Goal: Find specific page/section: Find specific page/section

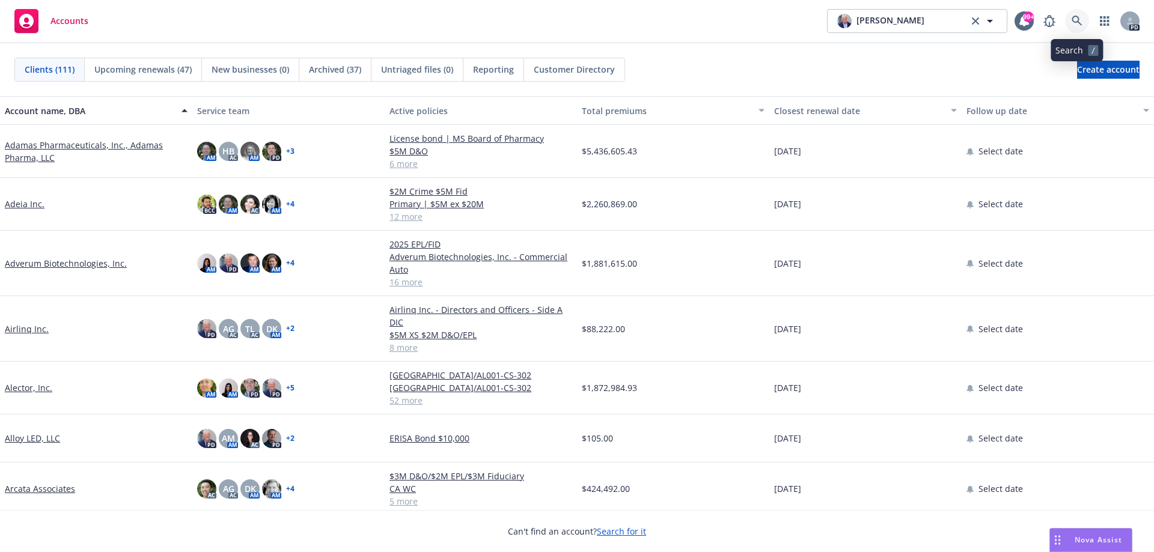
click at [1079, 19] on icon at bounding box center [1077, 21] width 10 height 10
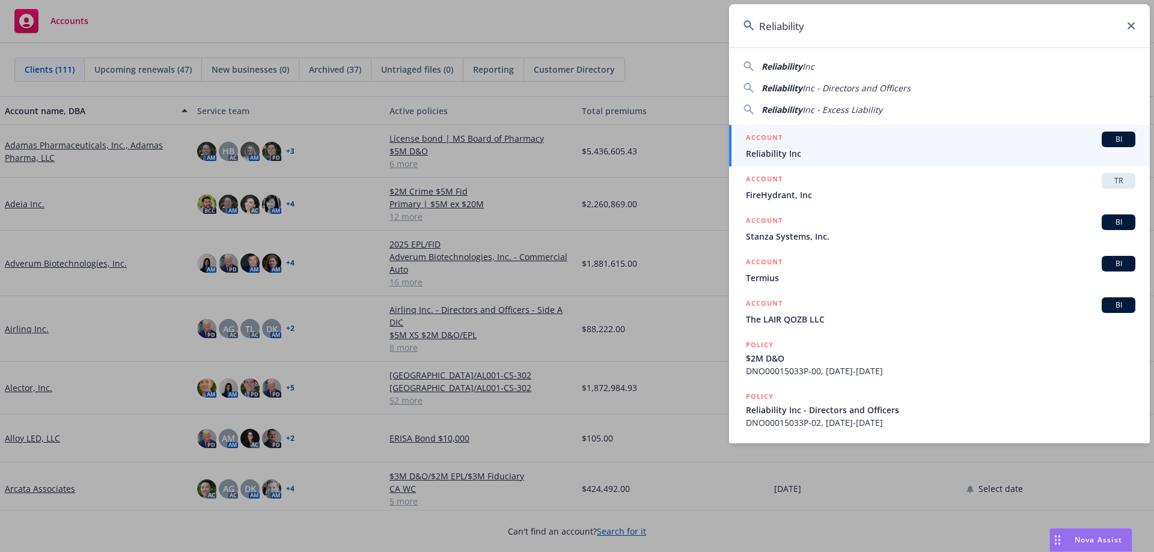
click at [809, 85] on span "Inc - Directors and Officers" at bounding box center [857, 87] width 108 height 11
type input "Reliability Inc - Directors and Officers"
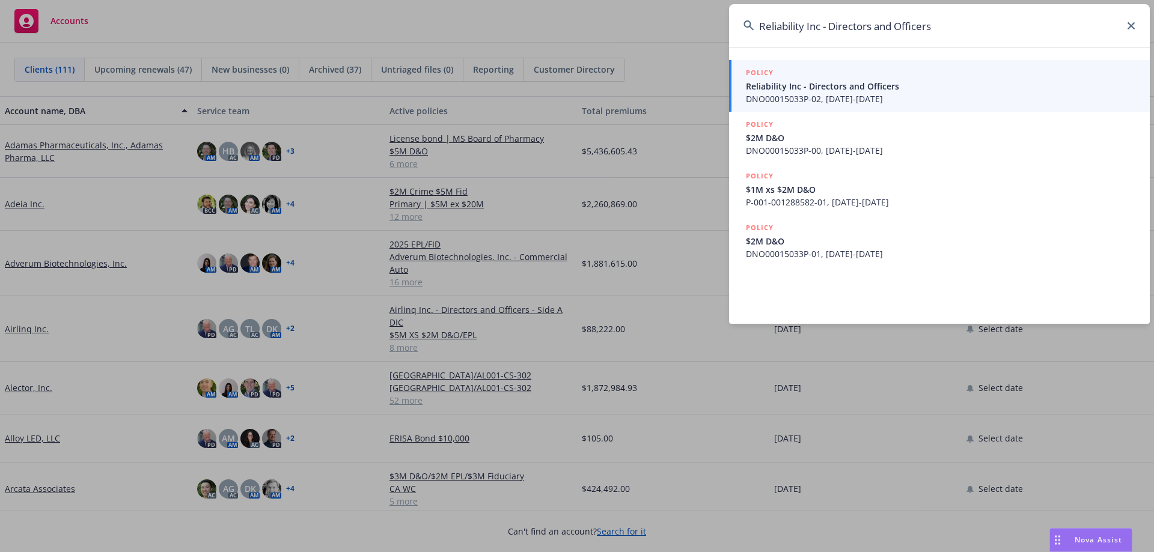
click at [792, 86] on span "Reliability Inc - Directors and Officers" at bounding box center [941, 86] width 390 height 13
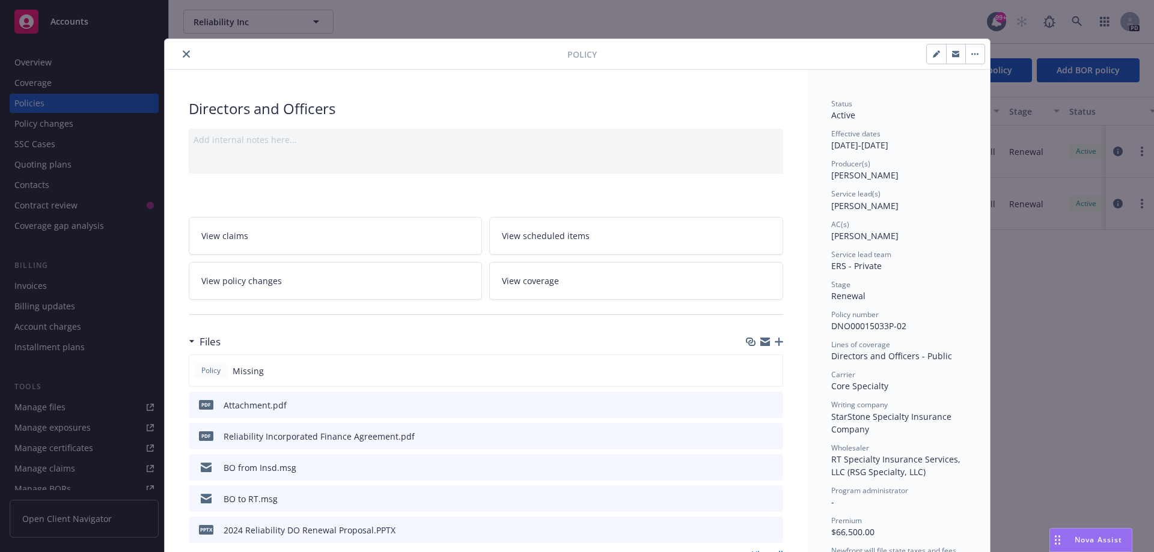
click at [183, 55] on icon "close" at bounding box center [186, 53] width 7 height 7
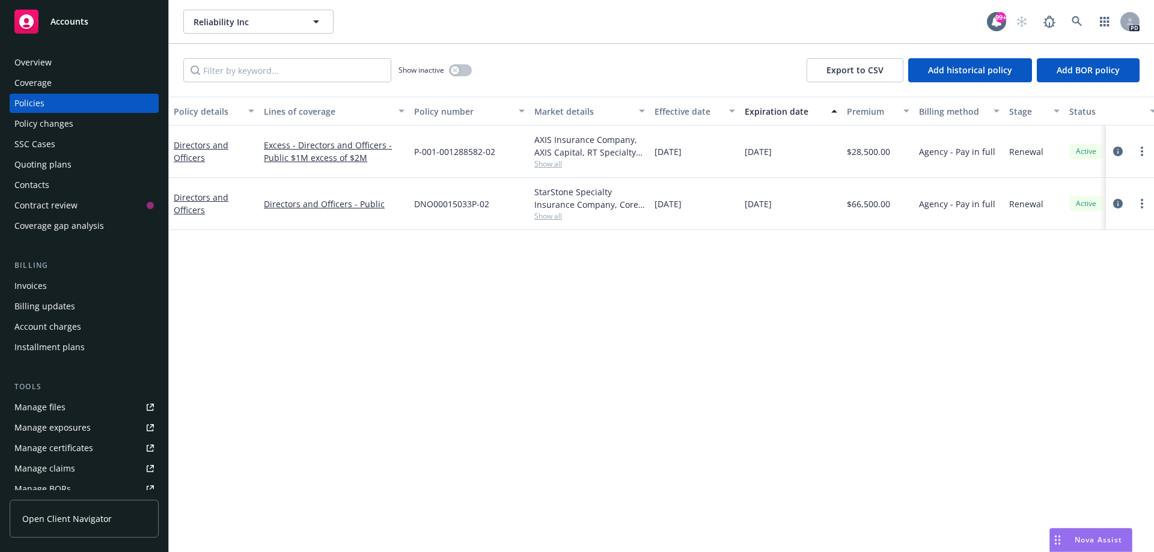
click at [1095, 541] on span "Nova Assist" at bounding box center [1098, 540] width 47 height 10
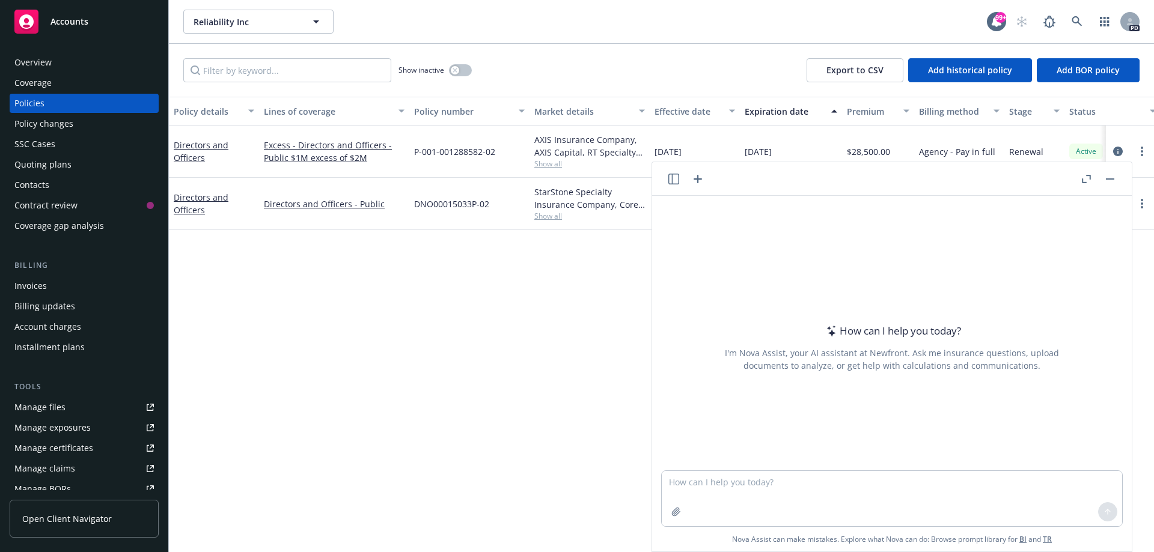
click at [41, 60] on div "Overview" at bounding box center [32, 62] width 37 height 19
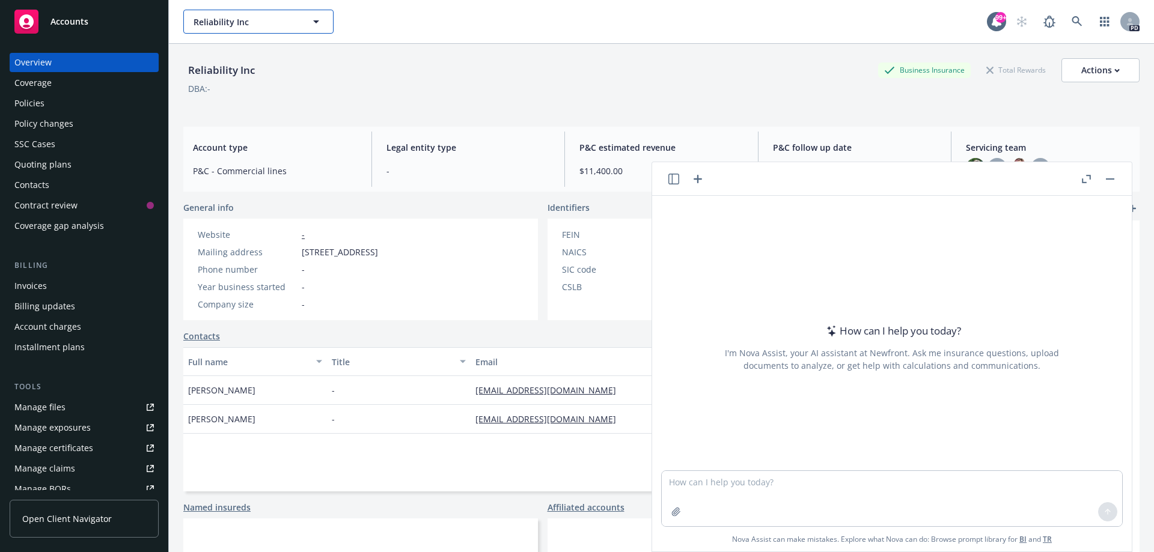
click at [319, 23] on icon "button" at bounding box center [316, 21] width 14 height 14
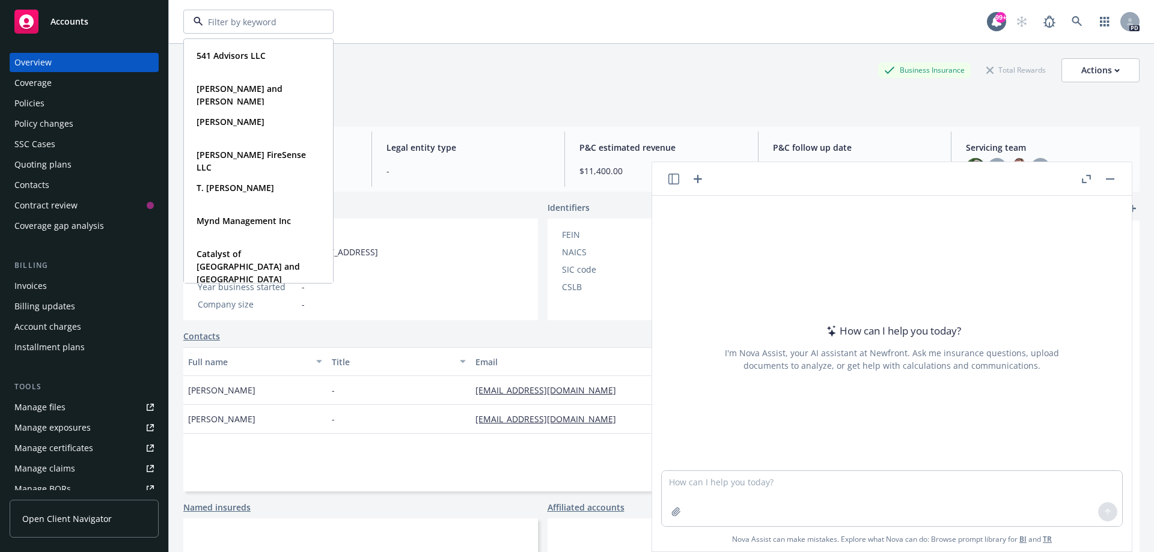
click at [359, 19] on div "541 Advisors LLC Type Commercial [PERSON_NAME] and [PERSON_NAME] Type Personal …" at bounding box center [585, 22] width 804 height 24
